Goal: Task Accomplishment & Management: Use online tool/utility

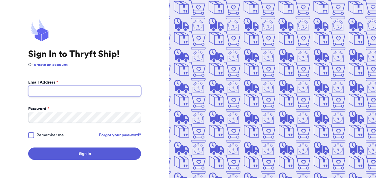
click at [90, 89] on input "Email Address *" at bounding box center [84, 90] width 113 height 11
type input "[EMAIL_ADDRESS][DOMAIN_NAME]"
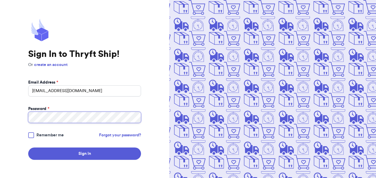
click at [28, 148] on button "Sign In" at bounding box center [84, 154] width 113 height 12
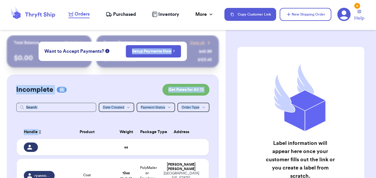
drag, startPoint x: 104, startPoint y: 123, endPoint x: 110, endPoint y: 50, distance: 73.4
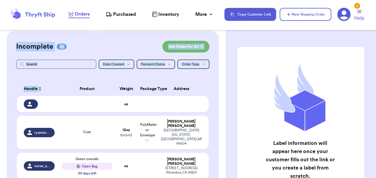
scroll to position [44, 0]
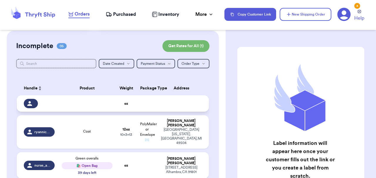
click at [28, 104] on icon at bounding box center [29, 103] width 5 height 5
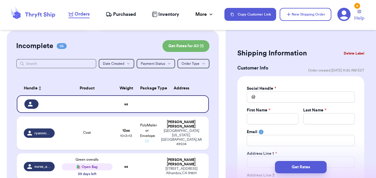
click at [355, 51] on button "Delete Label" at bounding box center [353, 53] width 25 height 13
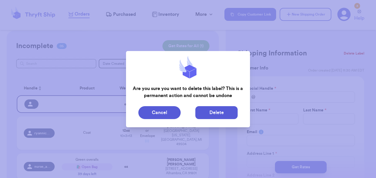
click at [218, 114] on button "Delete" at bounding box center [216, 112] width 42 height 13
type input "Coat"
type input "12"
type input "13"
type input "10"
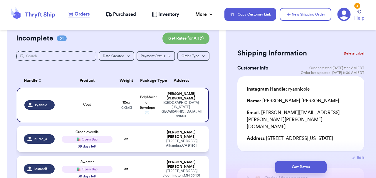
scroll to position [53, 0]
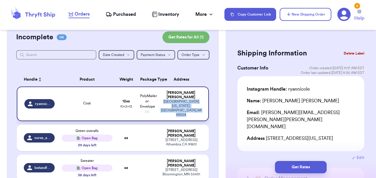
drag, startPoint x: 199, startPoint y: 106, endPoint x: 162, endPoint y: 101, distance: 36.7
click at [162, 101] on div "[STREET_ADDRESS][US_STATE]" at bounding box center [181, 109] width 41 height 18
copy div "[STREET_ADDRESS][US_STATE]"
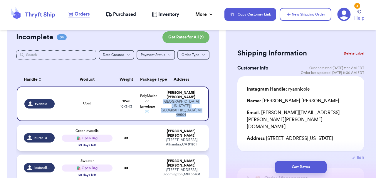
scroll to position [63, 0]
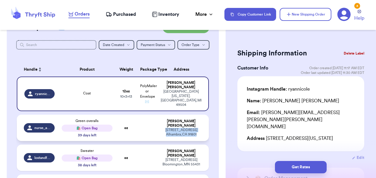
drag, startPoint x: 200, startPoint y: 127, endPoint x: 158, endPoint y: 122, distance: 42.0
click at [158, 122] on td "[PERSON_NAME] [STREET_ADDRESS]" at bounding box center [183, 128] width 52 height 26
type input "Green overalls"
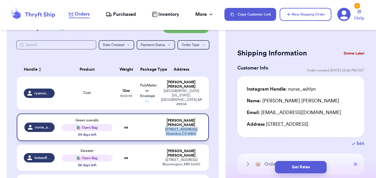
copy div "[STREET_ADDRESS]"
click at [125, 15] on span "Purchased" at bounding box center [124, 14] width 23 height 7
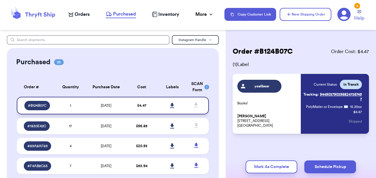
click at [41, 109] on div "# B124B07C" at bounding box center [37, 105] width 26 height 9
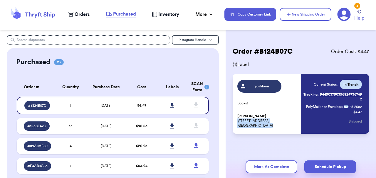
drag, startPoint x: 272, startPoint y: 129, endPoint x: 236, endPoint y: 122, distance: 36.5
click at [236, 122] on div "yoalibear Books! [PERSON_NAME] [STREET_ADDRESS][PERSON_NAME] Current Status: In…" at bounding box center [300, 104] width 136 height 60
copy p "[STREET_ADDRESS][PERSON_NAME]"
click at [45, 127] on span "# 1830E42C" at bounding box center [36, 126] width 19 height 5
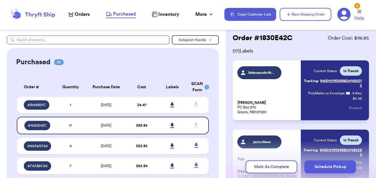
scroll to position [14, 0]
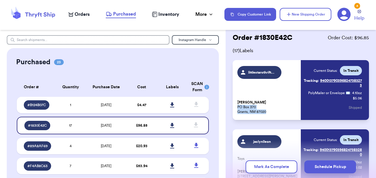
drag, startPoint x: 269, startPoint y: 109, endPoint x: 237, endPoint y: 104, distance: 32.6
click at [237, 104] on div "littlestarsthriftyfinds [PERSON_NAME] PO Box 370 Grants, NM 87020 Current Statu…" at bounding box center [300, 90] width 136 height 60
copy p "PO Box 370 Grants, NM 87020"
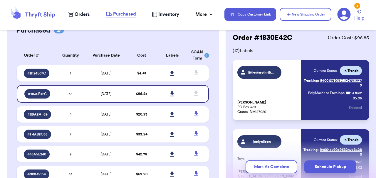
scroll to position [53, 0]
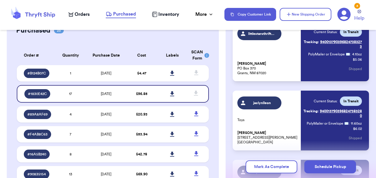
drag, startPoint x: 267, startPoint y: 138, endPoint x: 230, endPoint y: 133, distance: 37.6
copy p "[STREET_ADDRESS][PERSON_NAME]"
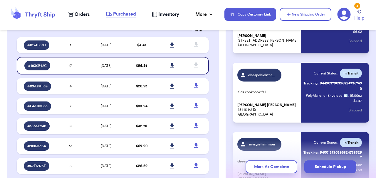
scroll to position [151, 0]
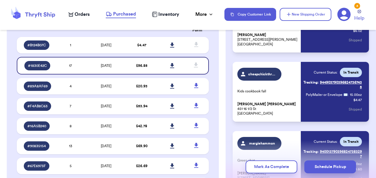
drag, startPoint x: 271, startPoint y: 110, endPoint x: 226, endPoint y: 102, distance: 45.9
copy p "451 [STREET_ADDRESS]"
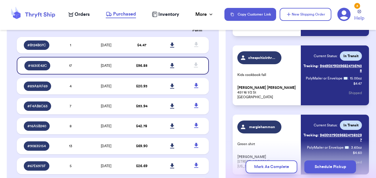
scroll to position [176, 0]
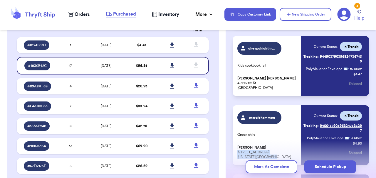
drag, startPoint x: 276, startPoint y: 149, endPoint x: 230, endPoint y: 142, distance: 46.0
copy p "[STREET_ADDRESS][US_STATE]"
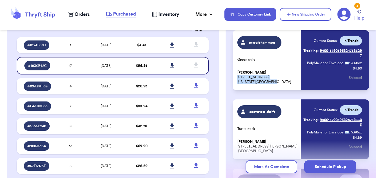
scroll to position [263, 0]
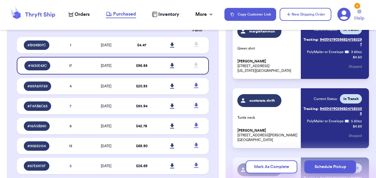
drag, startPoint x: 254, startPoint y: 131, endPoint x: 237, endPoint y: 127, distance: 17.7
click at [237, 128] on p "[PERSON_NAME] [STREET_ADDRESS][PERSON_NAME]" at bounding box center [267, 135] width 60 height 14
drag, startPoint x: 277, startPoint y: 132, endPoint x: 237, endPoint y: 125, distance: 40.3
click at [237, 128] on p "[PERSON_NAME] [STREET_ADDRESS][PERSON_NAME]" at bounding box center [267, 135] width 60 height 14
copy p "[STREET_ADDRESS][PERSON_NAME]"
